Goal: Information Seeking & Learning: Compare options

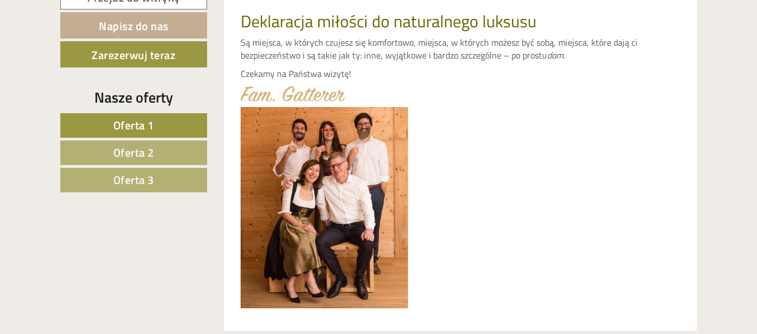
scroll to position [503, 0]
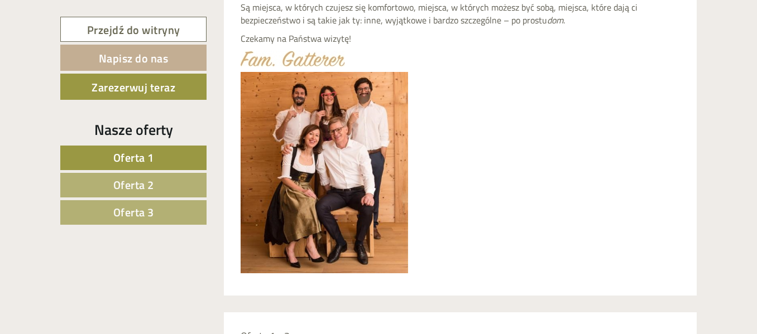
click at [133, 159] on font "Oferta 1" at bounding box center [133, 157] width 41 height 17
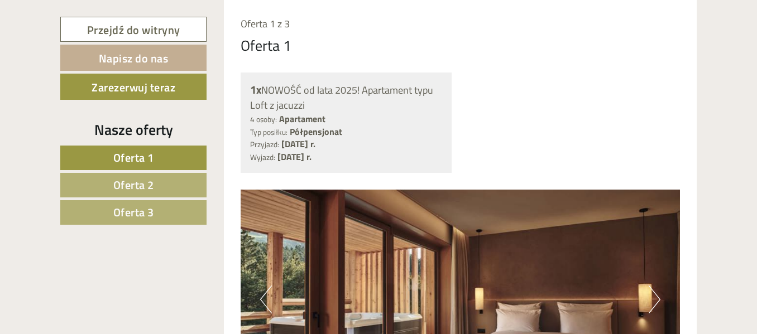
click at [133, 185] on font "Oferta 2" at bounding box center [133, 184] width 41 height 17
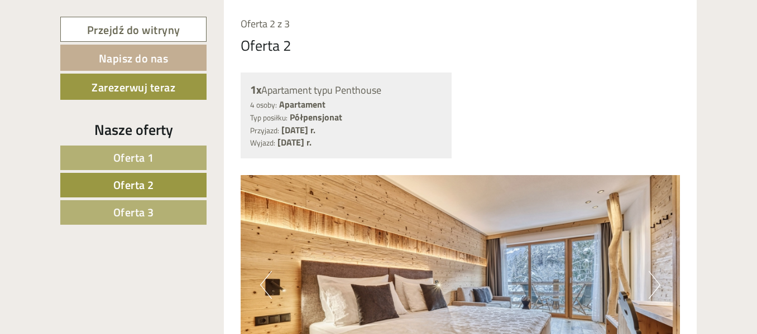
click at [133, 205] on font "Oferta 3" at bounding box center [133, 212] width 41 height 17
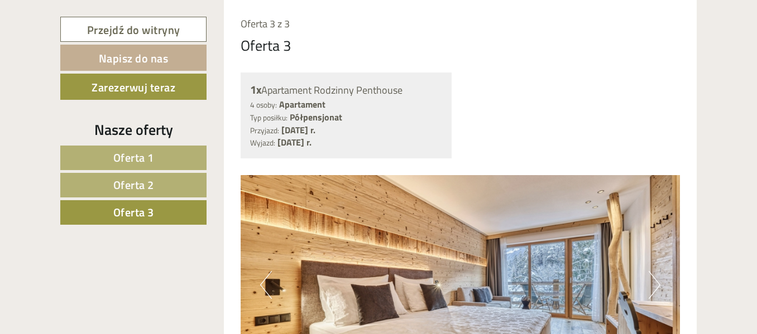
click at [130, 190] on font "Oferta 2" at bounding box center [133, 184] width 41 height 17
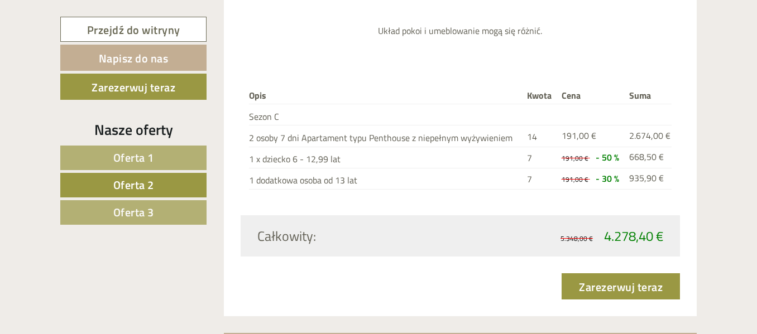
scroll to position [1374, 0]
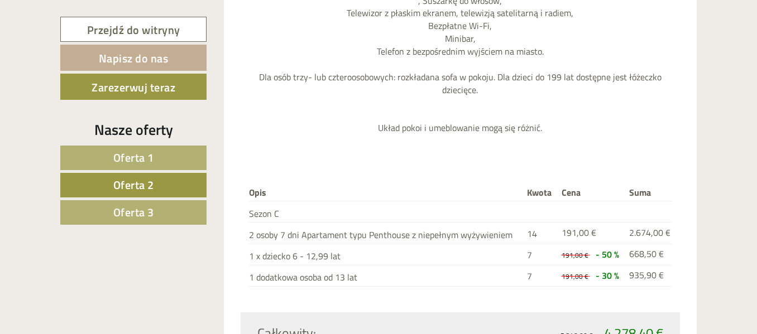
click at [159, 216] on link "Oferta 3" at bounding box center [133, 212] width 146 height 25
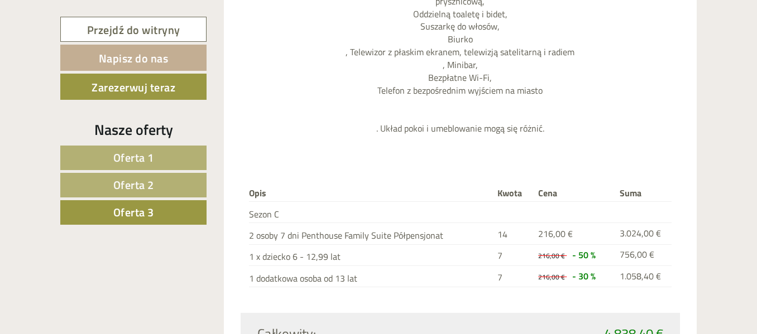
scroll to position [1472, 0]
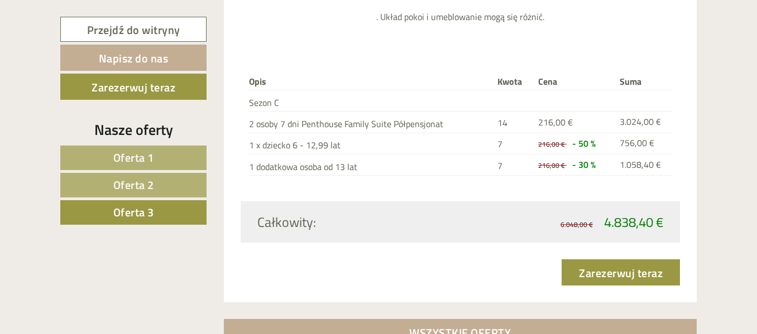
click at [142, 188] on font "Oferta 2" at bounding box center [133, 184] width 41 height 17
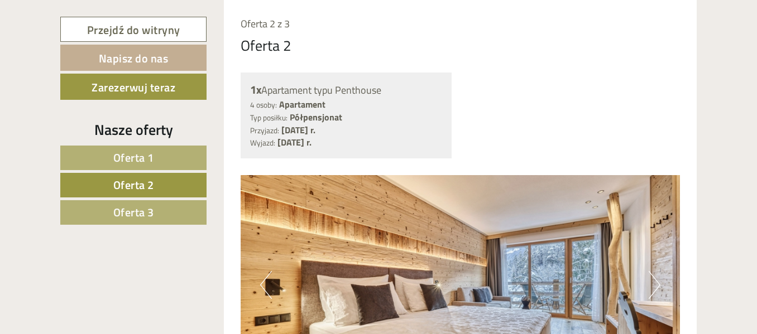
click at [153, 162] on font "Oferta 1" at bounding box center [133, 157] width 41 height 17
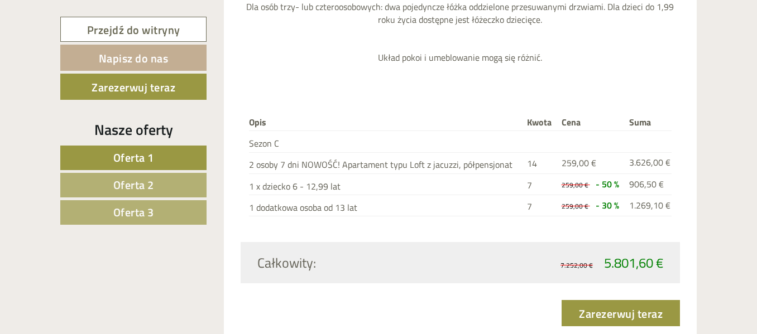
scroll to position [1485, 0]
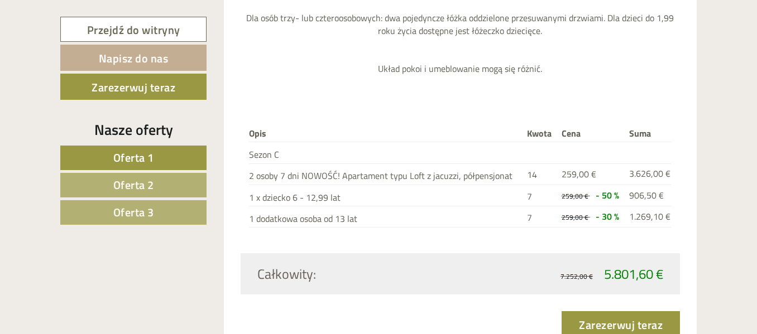
click at [141, 178] on font "Oferta 2" at bounding box center [133, 184] width 41 height 17
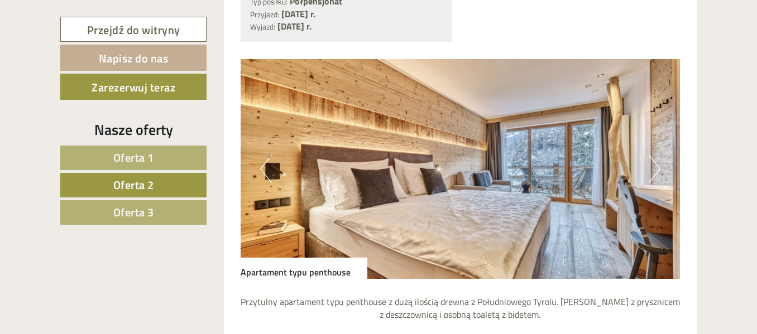
scroll to position [1094, 0]
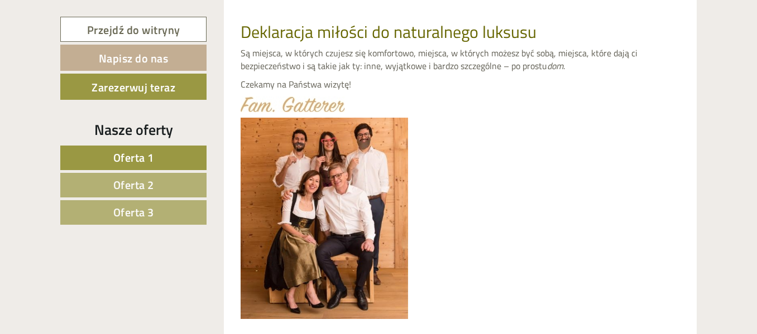
scroll to position [558, 0]
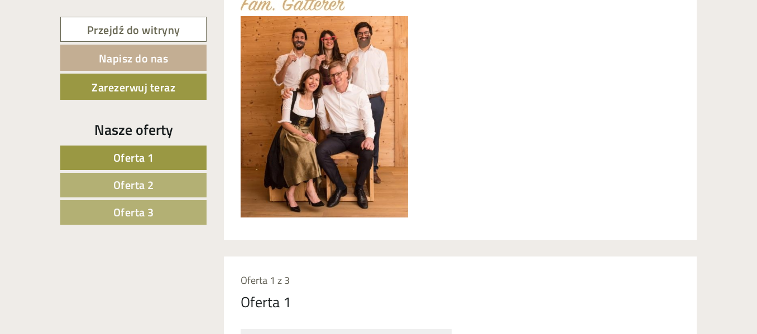
click at [155, 161] on link "Oferta 1" at bounding box center [133, 158] width 146 height 25
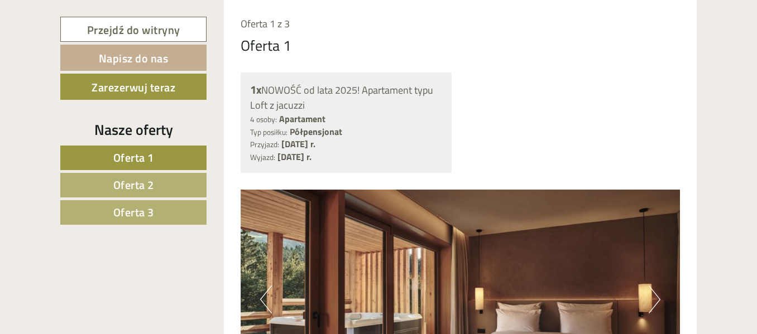
click at [155, 179] on link "Oferta 2" at bounding box center [133, 185] width 146 height 25
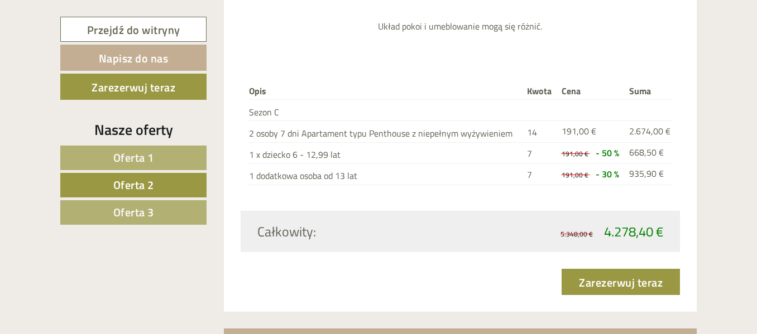
scroll to position [1485, 0]
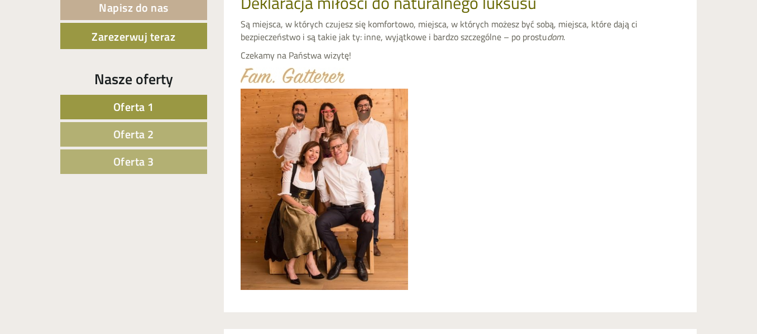
scroll to position [503, 0]
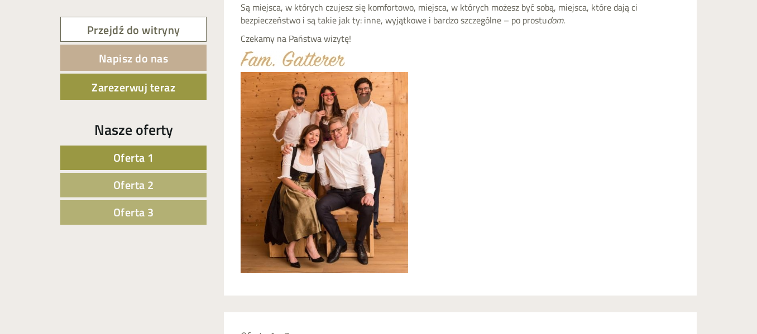
click at [134, 152] on font "Oferta 1" at bounding box center [133, 157] width 41 height 17
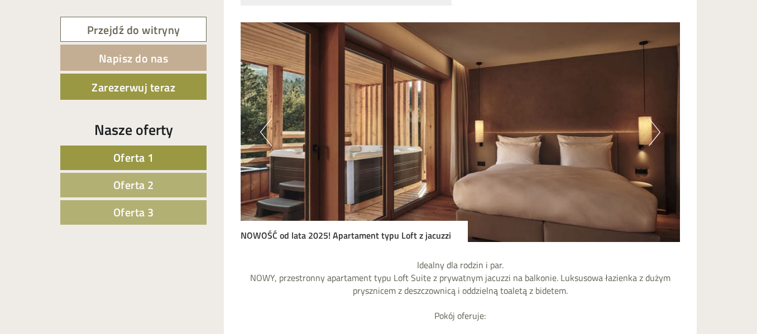
click at [171, 178] on link "Oferta 2" at bounding box center [133, 185] width 146 height 25
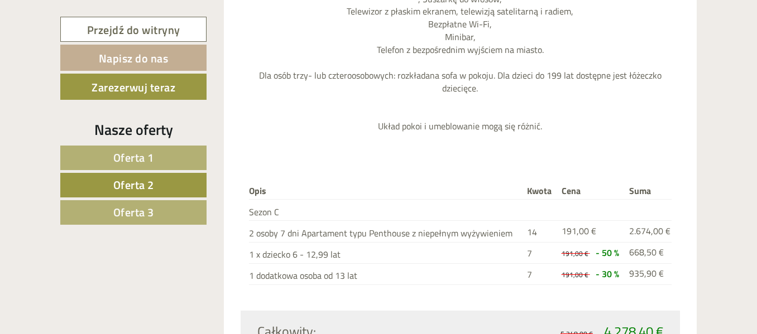
scroll to position [1485, 0]
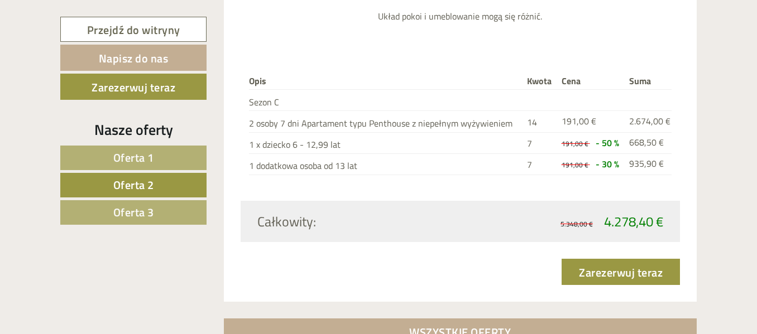
click at [286, 138] on font "1 x dziecko 6 - 12,99 lat" at bounding box center [295, 144] width 92 height 13
drag, startPoint x: 308, startPoint y: 133, endPoint x: 345, endPoint y: 133, distance: 36.9
click at [345, 133] on td "1 x dziecko 6 - 12,99 lat" at bounding box center [386, 142] width 274 height 21
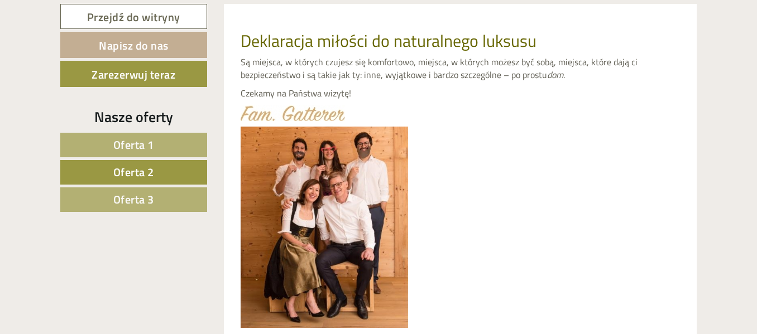
scroll to position [480, 0]
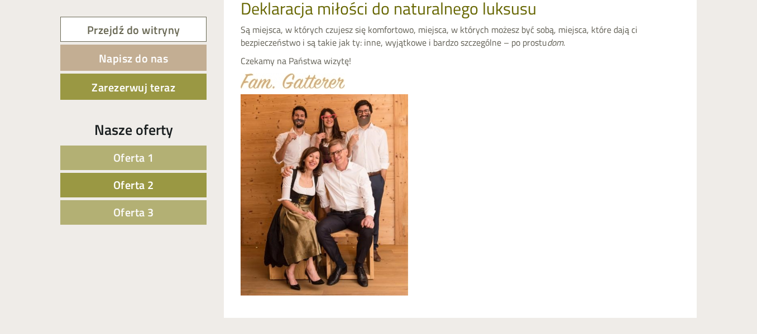
click at [183, 214] on link "Oferta 3" at bounding box center [133, 212] width 146 height 25
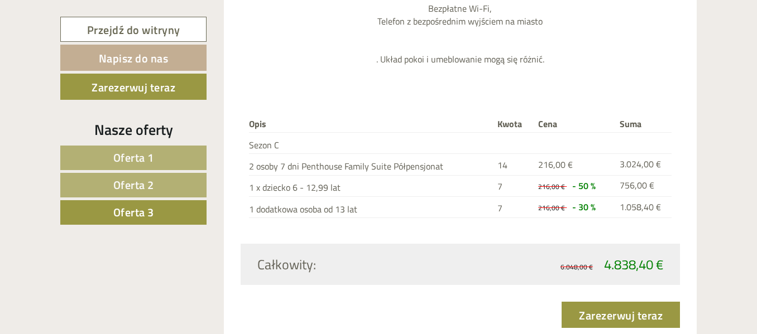
scroll to position [1485, 0]
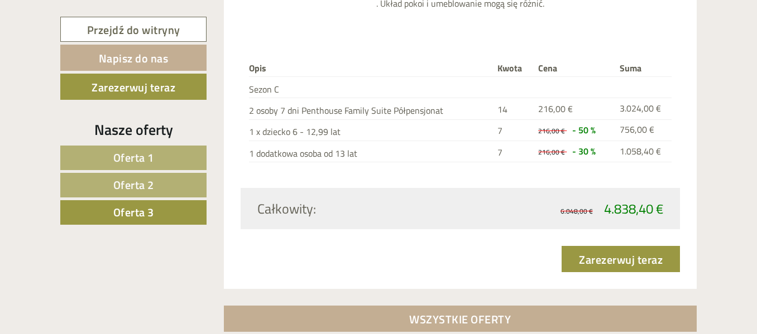
click at [128, 184] on font "Oferta 2" at bounding box center [133, 184] width 41 height 17
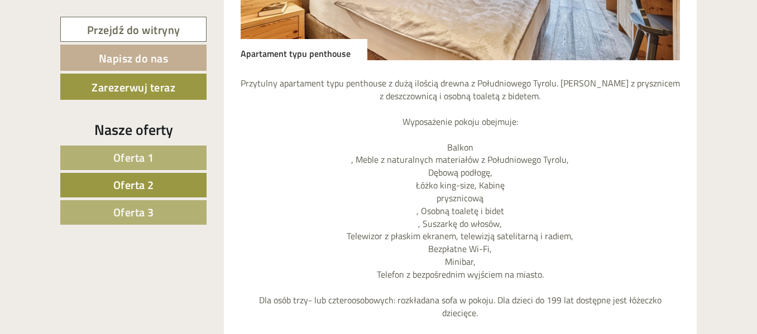
click at [558, 226] on p "Przytulny apartament typu penthouse z dużą ilością drewna z Południowego Tyrolu…" at bounding box center [461, 217] width 440 height 281
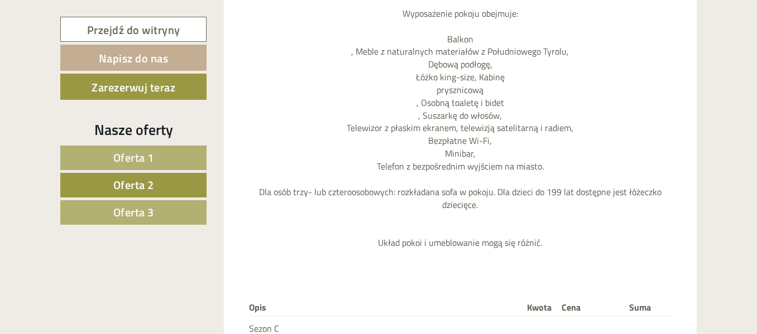
scroll to position [1374, 0]
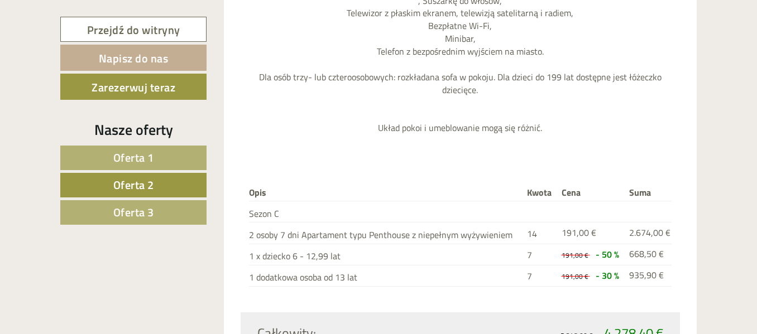
click at [166, 156] on link "Oferta 1" at bounding box center [133, 158] width 146 height 25
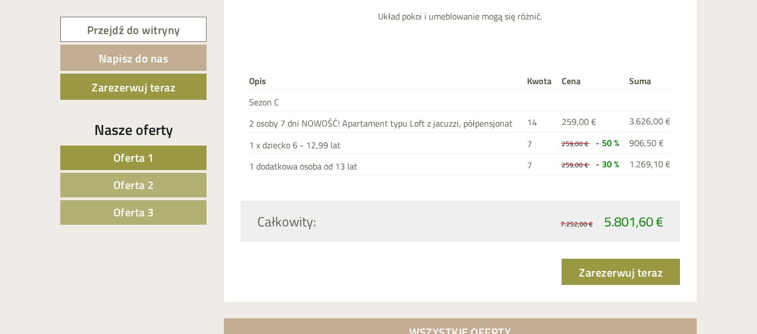
scroll to position [1653, 0]
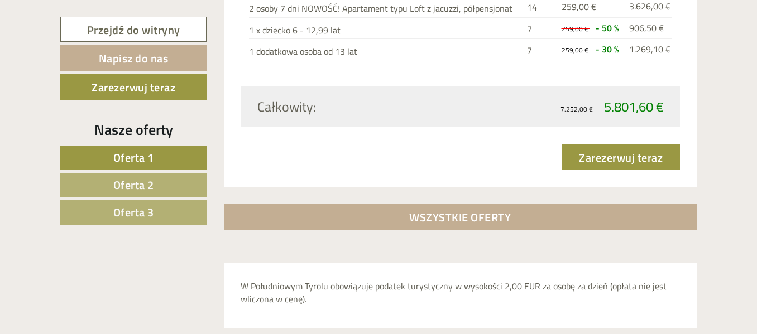
click at [123, 190] on font "Oferta 2" at bounding box center [133, 184] width 41 height 17
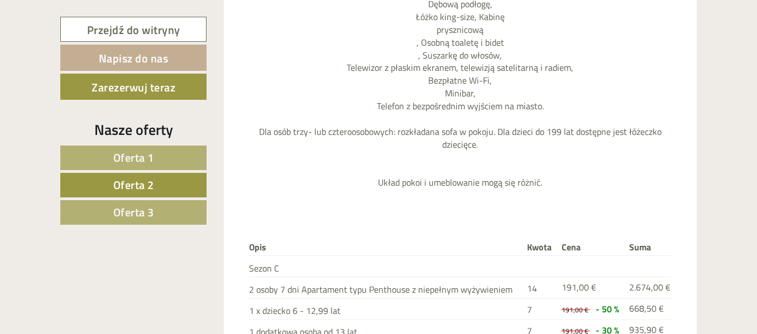
scroll to position [1429, 0]
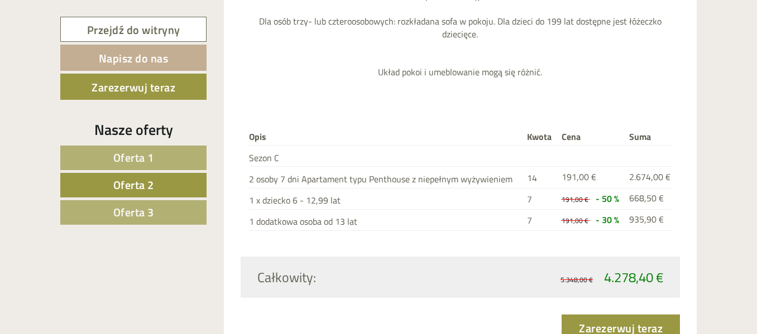
click at [150, 213] on font "Oferta 3" at bounding box center [133, 212] width 41 height 17
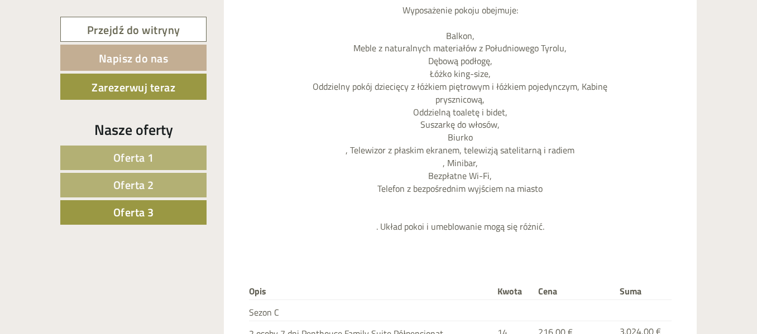
scroll to position [871, 0]
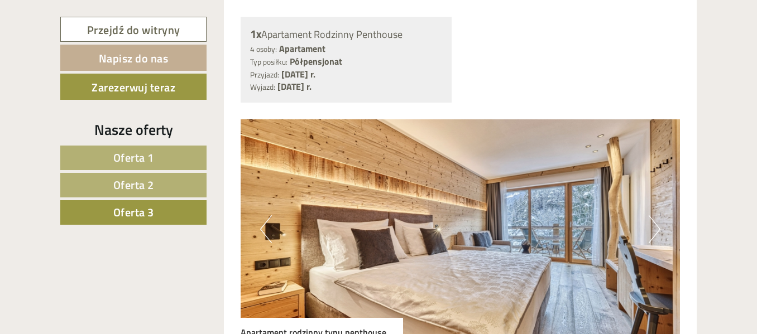
click at [146, 147] on link "Oferta 1" at bounding box center [133, 158] width 146 height 25
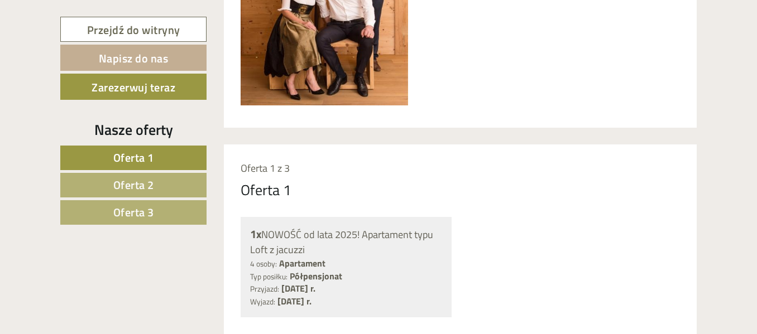
scroll to position [536, 0]
